Goal: Task Accomplishment & Management: Manage account settings

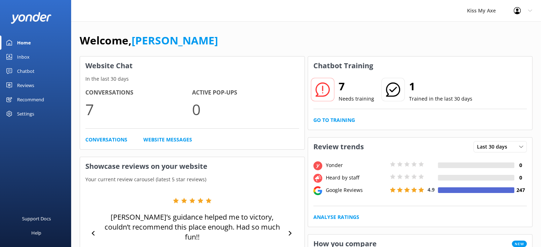
click at [44, 54] on link "Inbox" at bounding box center [35, 57] width 71 height 14
click at [31, 111] on div "Settings" at bounding box center [25, 114] width 17 height 14
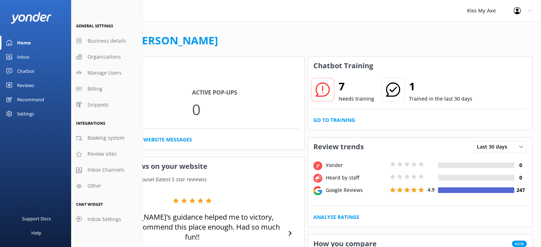
click at [30, 68] on div "Chatbot" at bounding box center [25, 71] width 17 height 14
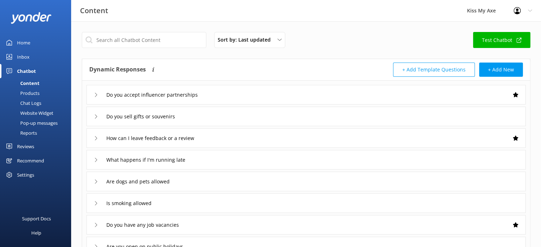
click at [513, 10] on use at bounding box center [516, 10] width 7 height 7
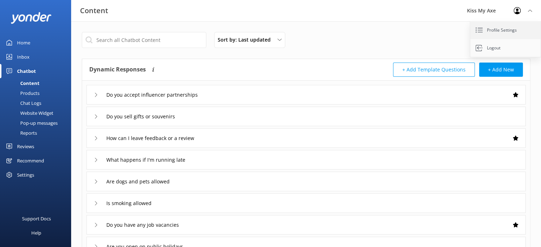
click at [504, 31] on link "Profile Settings" at bounding box center [505, 30] width 71 height 18
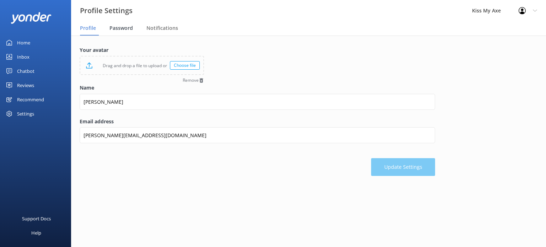
click at [122, 28] on span "Password" at bounding box center [120, 28] width 23 height 7
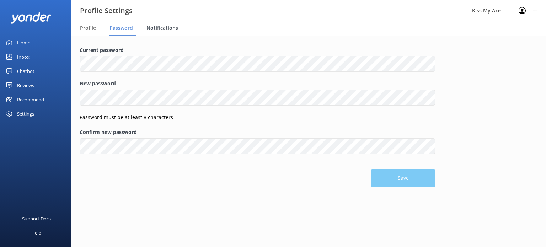
click at [153, 28] on span "Notifications" at bounding box center [162, 28] width 32 height 7
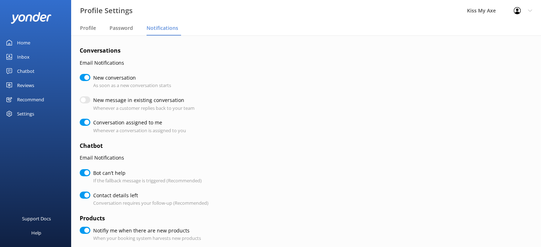
click at [30, 113] on div "Settings" at bounding box center [25, 114] width 17 height 14
checkbox input "true"
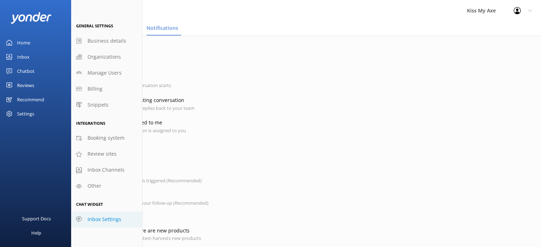
click at [106, 219] on span "Inbox Settings" at bounding box center [104, 219] width 34 height 8
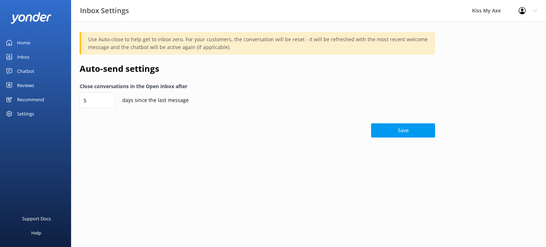
click at [36, 115] on div "Settings" at bounding box center [35, 114] width 71 height 14
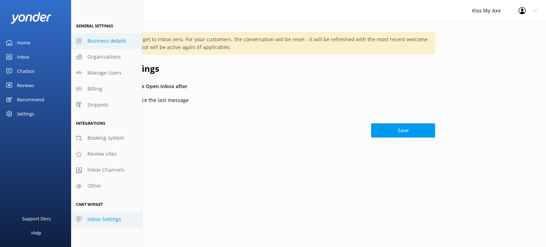
click at [116, 44] on span "Business details" at bounding box center [106, 41] width 39 height 8
select select "Australia/Sydney"
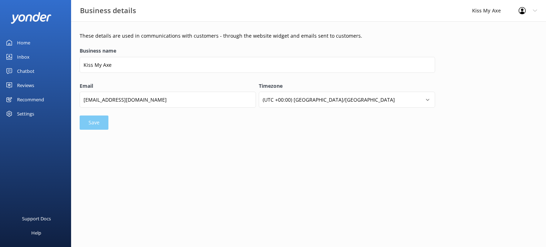
click at [21, 45] on div "Home" at bounding box center [23, 43] width 13 height 14
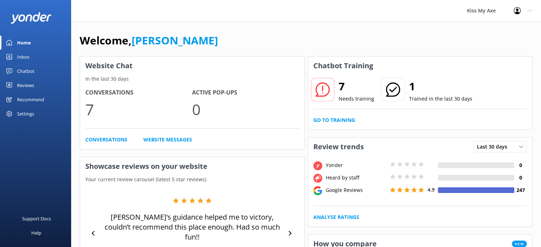
click at [519, 8] on use at bounding box center [516, 10] width 7 height 7
click at [490, 11] on div "Kiss My Axe" at bounding box center [481, 10] width 47 height 21
click at [31, 112] on div "Settings" at bounding box center [25, 114] width 17 height 14
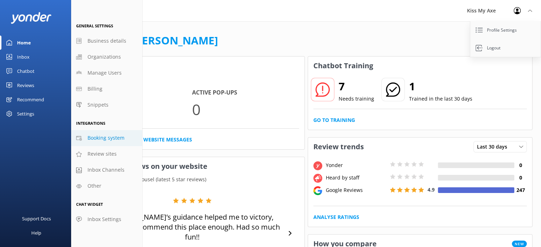
click at [104, 143] on link "Booking system" at bounding box center [106, 138] width 71 height 16
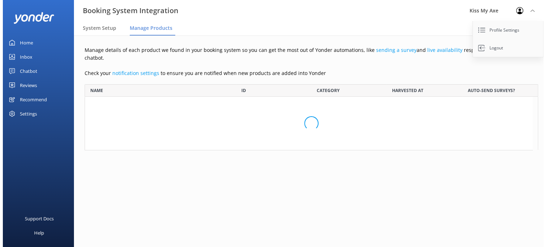
scroll to position [185, 443]
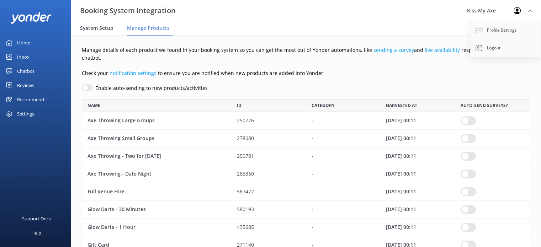
click at [91, 25] on span "System Setup" at bounding box center [96, 28] width 33 height 7
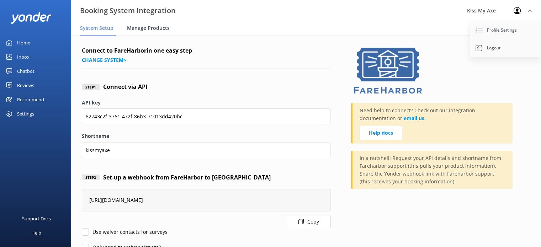
click at [150, 28] on span "Manage Products" at bounding box center [148, 28] width 43 height 7
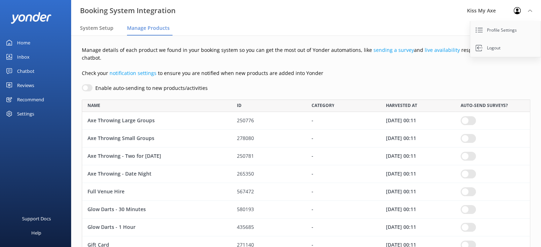
scroll to position [185, 443]
click at [27, 113] on div "Settings" at bounding box center [25, 114] width 17 height 14
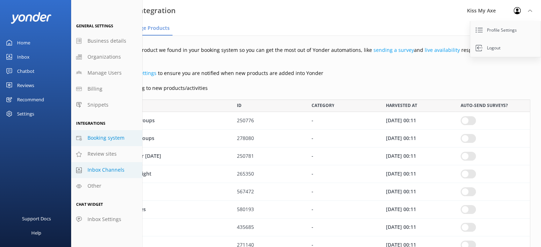
click at [96, 167] on span "Inbox Channels" at bounding box center [105, 170] width 37 height 8
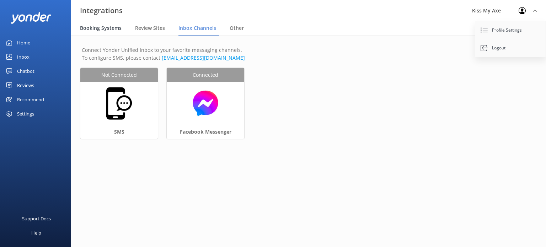
click at [110, 29] on span "Booking Systems" at bounding box center [101, 28] width 42 height 7
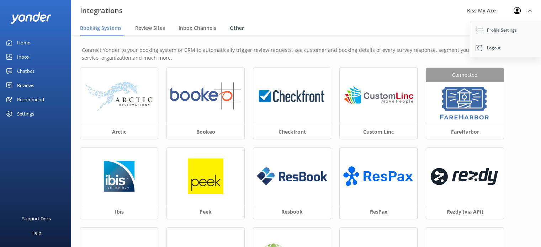
click at [230, 28] on span "Other" at bounding box center [237, 28] width 14 height 7
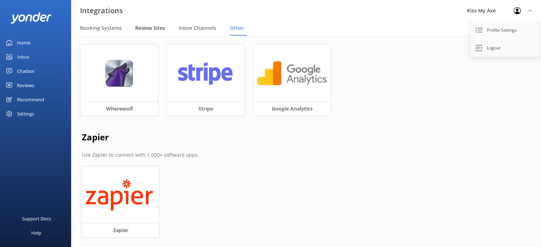
click at [154, 29] on span "Review Sites" at bounding box center [150, 28] width 30 height 7
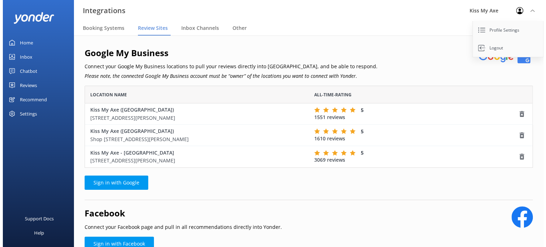
scroll to position [76, 443]
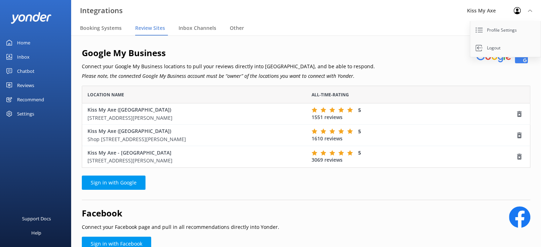
click at [33, 115] on div "Settings" at bounding box center [25, 114] width 17 height 14
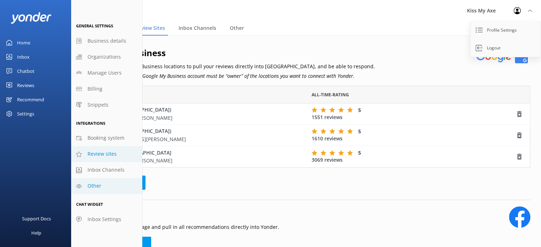
click at [93, 184] on span "Other" at bounding box center [94, 186] width 14 height 8
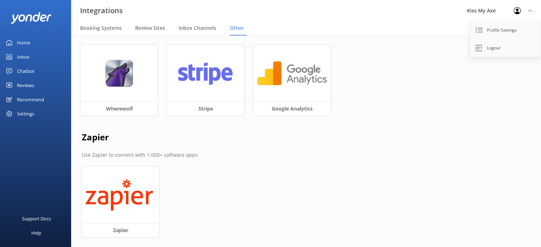
click at [20, 111] on div "Settings" at bounding box center [25, 114] width 17 height 14
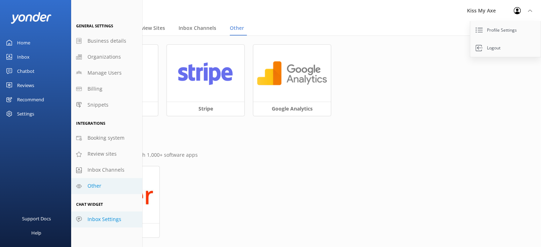
click at [93, 218] on span "Inbox Settings" at bounding box center [104, 219] width 34 height 8
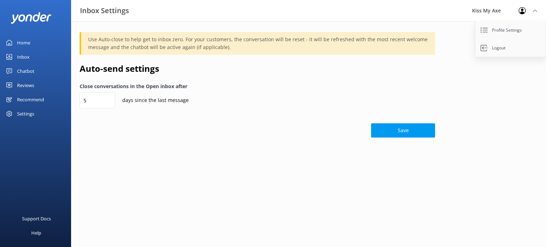
click at [31, 115] on div "Settings" at bounding box center [25, 114] width 17 height 14
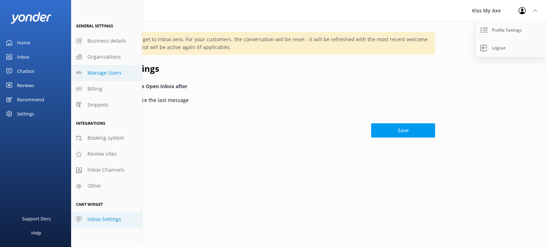
click at [106, 73] on span "Manage Users" at bounding box center [104, 73] width 34 height 8
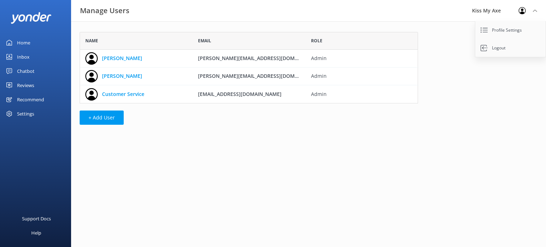
scroll to position [66, 333]
click at [104, 55] on link "[PERSON_NAME]" at bounding box center [122, 58] width 40 height 8
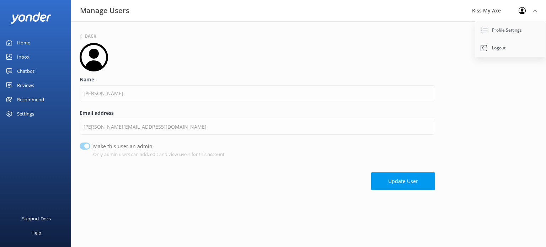
click at [33, 58] on link "Inbox" at bounding box center [35, 57] width 71 height 14
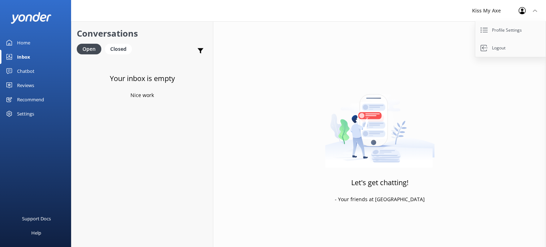
click at [32, 112] on div "Settings" at bounding box center [25, 114] width 17 height 14
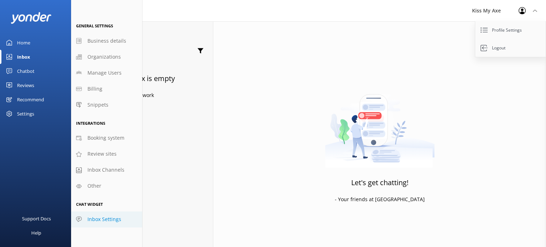
click at [108, 222] on span "Inbox Settings" at bounding box center [104, 219] width 34 height 8
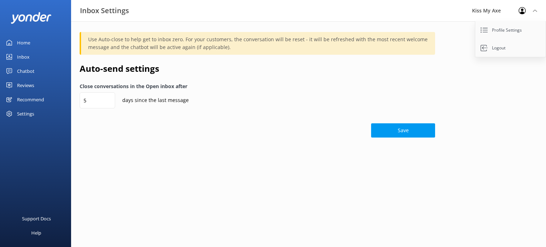
click at [38, 111] on div "Settings" at bounding box center [35, 114] width 71 height 14
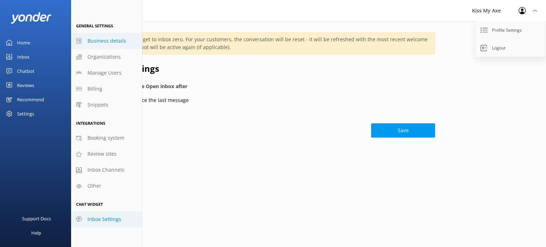
click at [99, 42] on span "Business details" at bounding box center [106, 41] width 39 height 8
select select "Australia/Sydney"
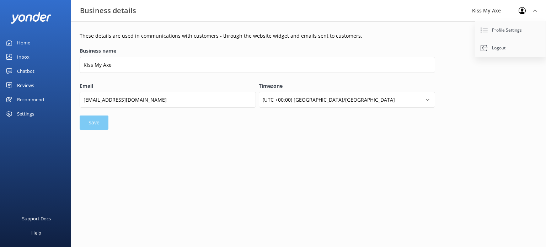
click at [24, 117] on div "Settings" at bounding box center [25, 114] width 17 height 14
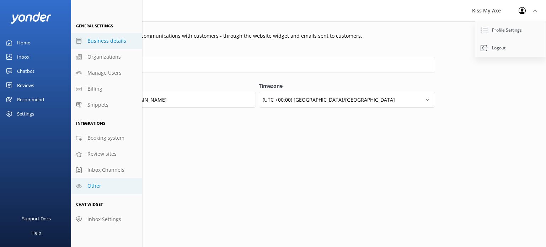
click at [99, 186] on span "Other" at bounding box center [94, 186] width 14 height 8
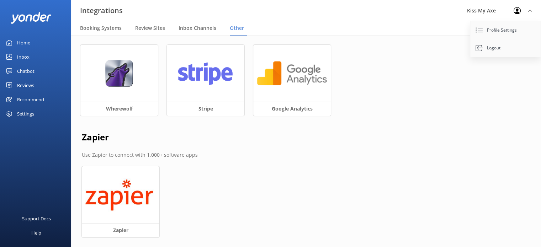
click at [39, 113] on div "Settings" at bounding box center [35, 114] width 71 height 14
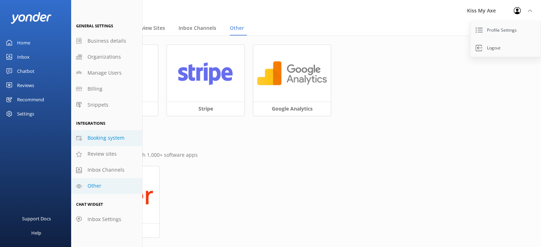
click at [89, 140] on span "Booking system" at bounding box center [105, 138] width 37 height 8
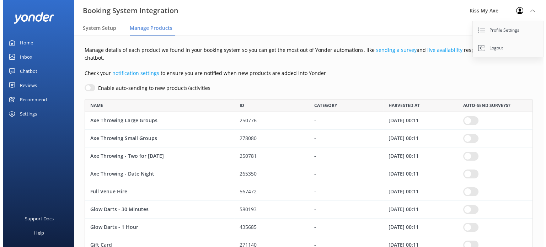
scroll to position [185, 443]
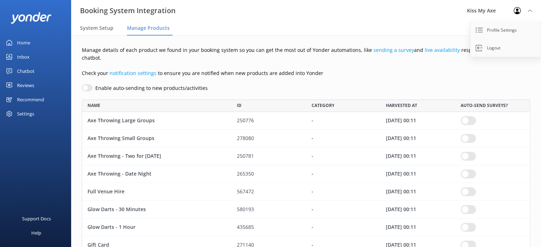
click at [27, 111] on div "Settings" at bounding box center [25, 114] width 17 height 14
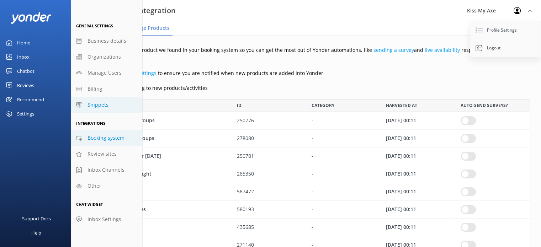
click at [90, 107] on span "Snippets" at bounding box center [97, 105] width 21 height 8
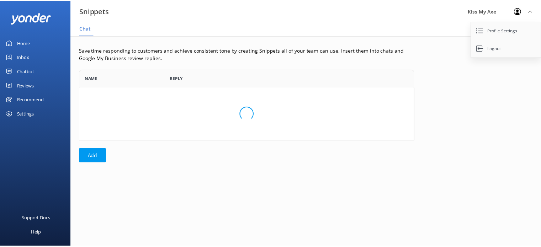
scroll to position [66, 333]
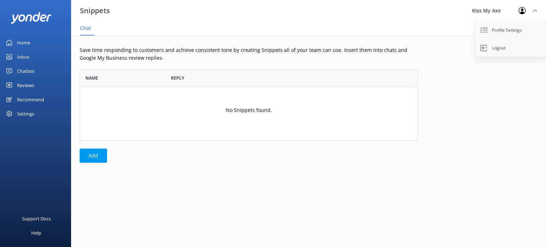
click at [27, 112] on div "Settings" at bounding box center [25, 114] width 17 height 14
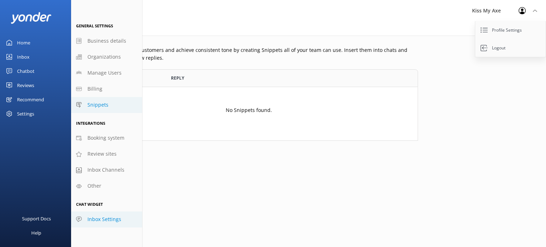
click at [96, 214] on link "Inbox Settings" at bounding box center [106, 219] width 71 height 16
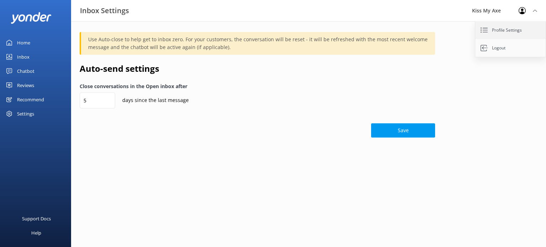
click at [525, 28] on link "Profile Settings" at bounding box center [510, 30] width 71 height 18
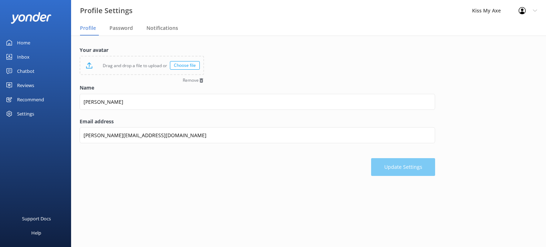
click at [35, 102] on div "Recommend" at bounding box center [30, 99] width 27 height 14
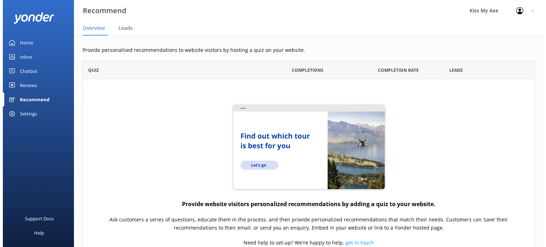
scroll to position [226, 447]
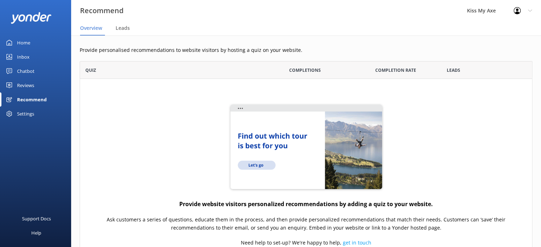
click at [30, 86] on div "Reviews" at bounding box center [25, 85] width 17 height 14
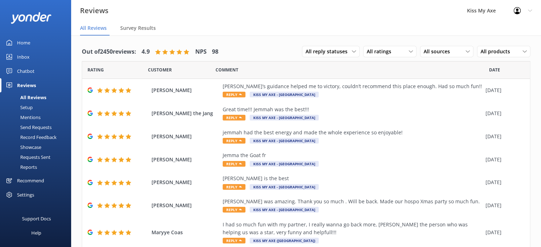
click at [33, 71] on div "Chatbot" at bounding box center [25, 71] width 17 height 14
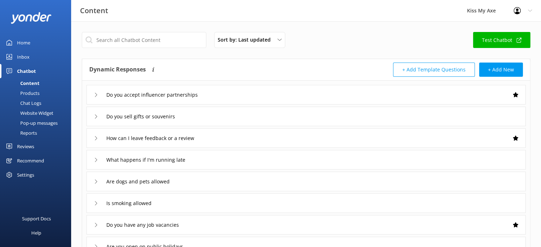
click at [36, 114] on div "Website Widget" at bounding box center [28, 113] width 49 height 10
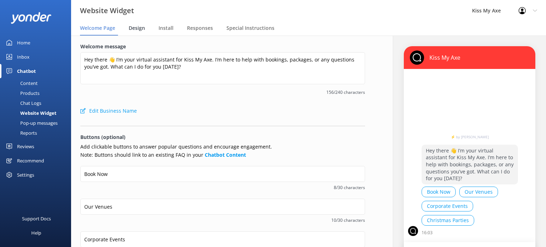
click at [142, 30] on span "Design" at bounding box center [137, 28] width 16 height 7
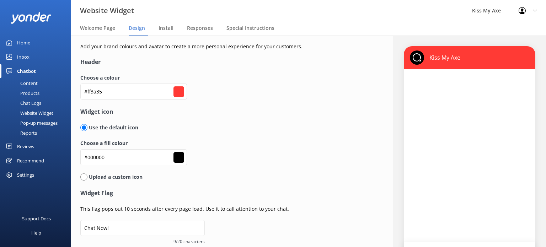
click at [179, 156] on input "#000000" at bounding box center [178, 157] width 11 height 11
